Goal: Task Accomplishment & Management: Complete application form

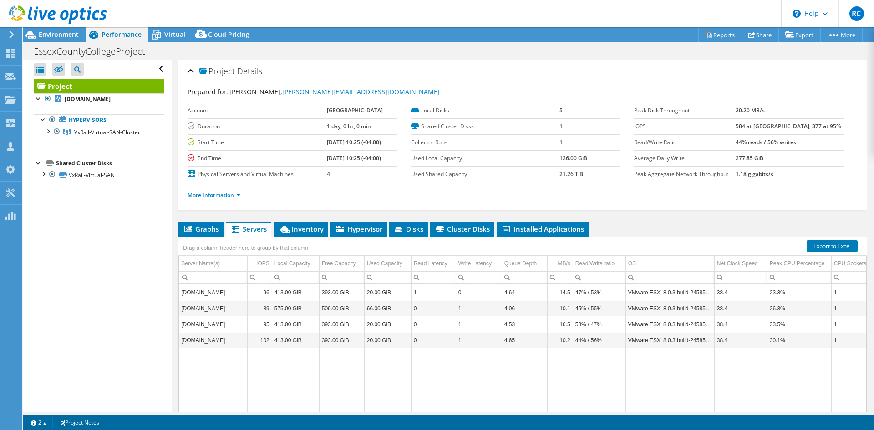
select select "USD"
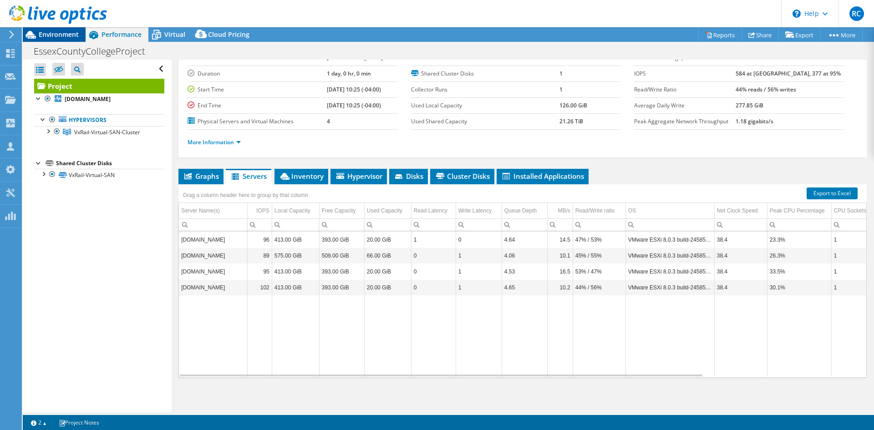
click at [57, 39] on div "Environment" at bounding box center [54, 34] width 63 height 15
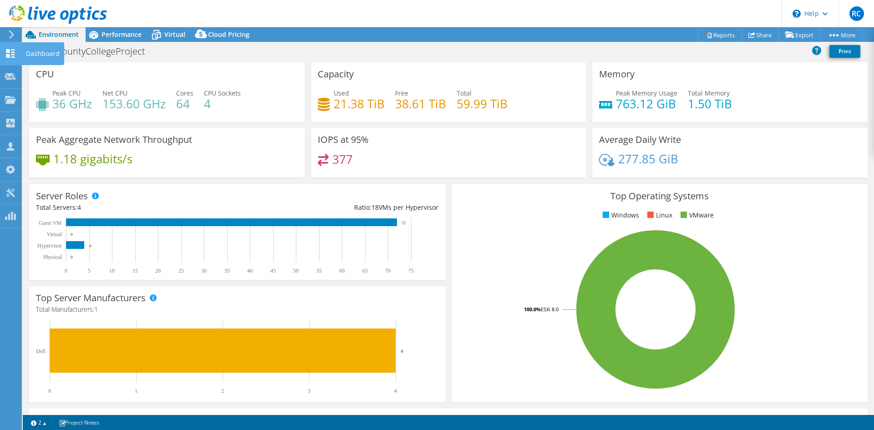
click at [9, 54] on icon at bounding box center [10, 53] width 11 height 9
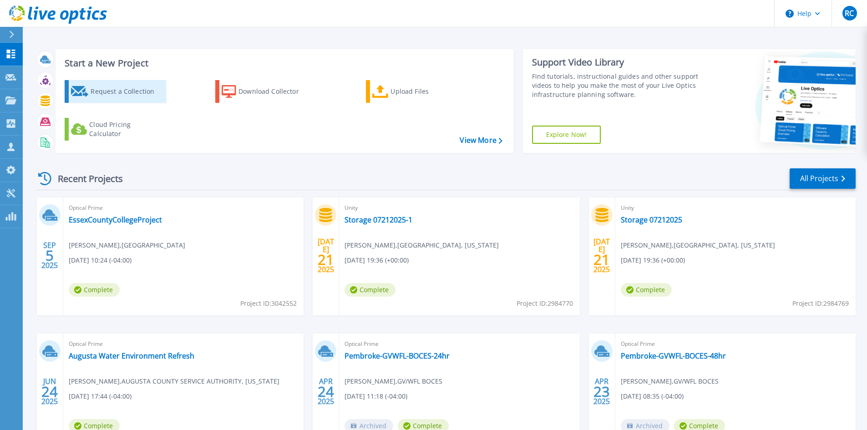
click at [142, 91] on div "Request a Collection" at bounding box center [127, 91] width 73 height 18
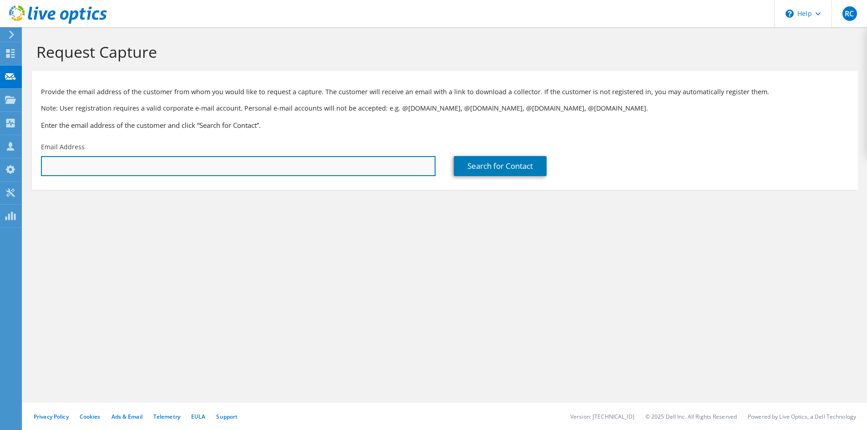
click at [106, 165] on input "text" at bounding box center [238, 166] width 395 height 20
paste input "[EMAIL_ADDRESS][DOMAIN_NAME]"
type input "[EMAIL_ADDRESS][DOMAIN_NAME]"
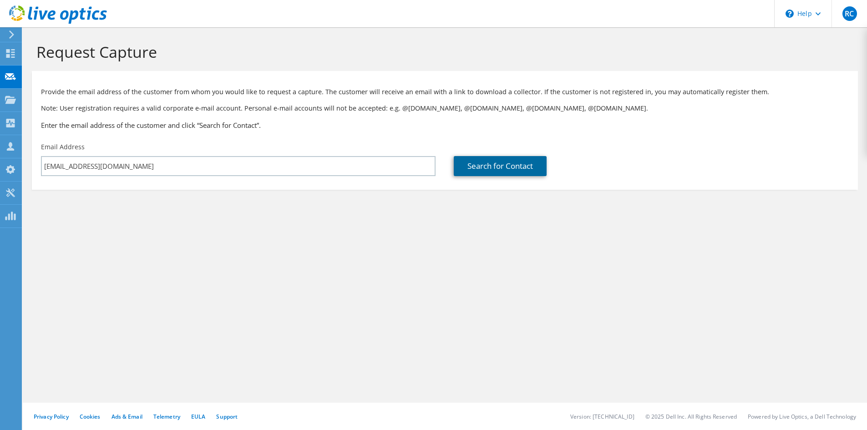
click at [530, 167] on link "Search for Contact" at bounding box center [500, 166] width 93 height 20
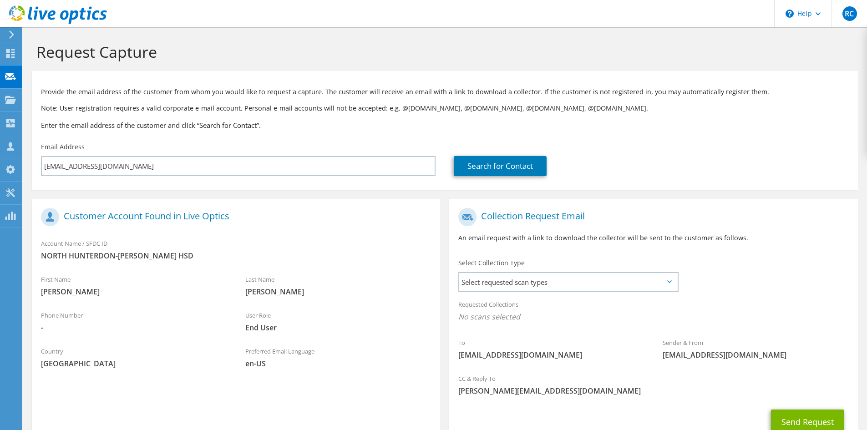
click at [667, 282] on div "Select Collection Type Select requested scan types Server Virtualization Optica…" at bounding box center [568, 275] width 220 height 32
click at [669, 282] on icon at bounding box center [669, 281] width 5 height 3
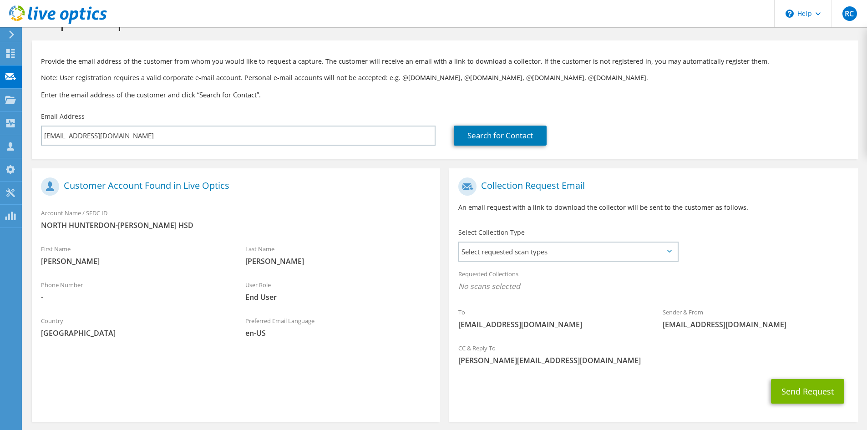
scroll to position [46, 0]
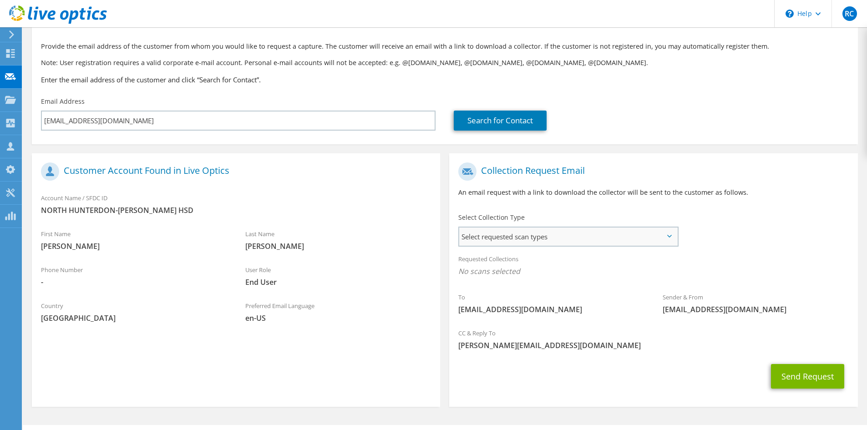
click at [534, 232] on span "Select requested scan types" at bounding box center [568, 237] width 218 height 18
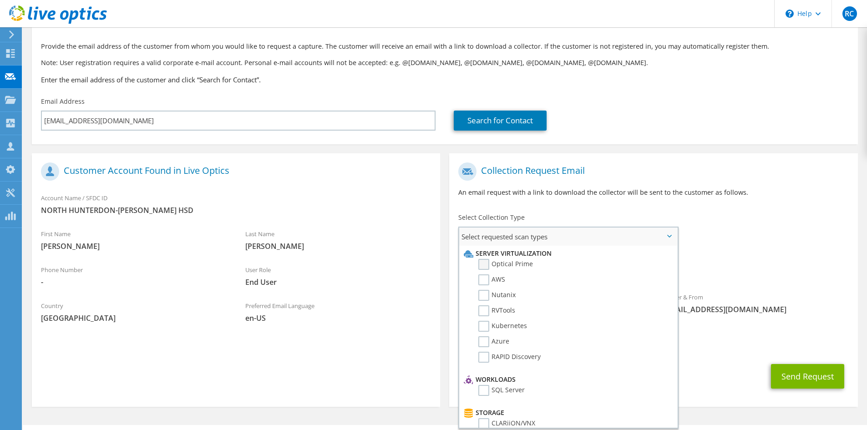
click at [484, 266] on label "Optical Prime" at bounding box center [505, 264] width 55 height 11
click at [0, 0] on input "Optical Prime" at bounding box center [0, 0] width 0 height 0
click at [757, 237] on div "To [EMAIL_ADDRESS][DOMAIN_NAME] Sender & From [EMAIL_ADDRESS][DOMAIN_NAME]" at bounding box center [653, 242] width 408 height 168
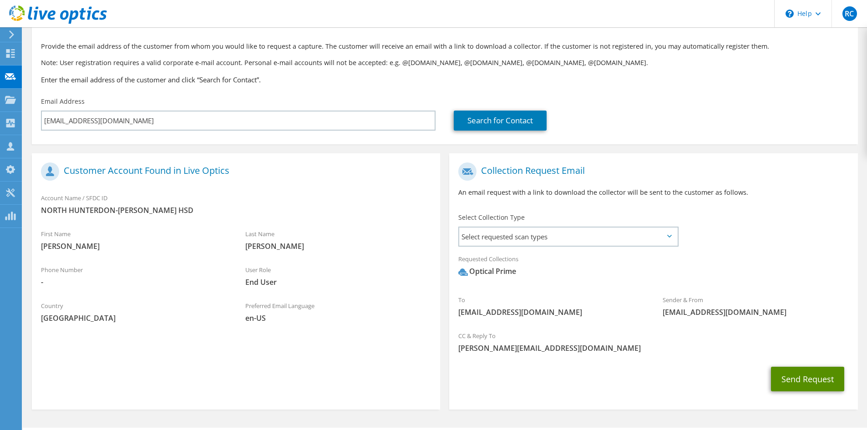
click at [810, 383] on button "Send Request" at bounding box center [807, 379] width 73 height 25
